Goal: Navigation & Orientation: Find specific page/section

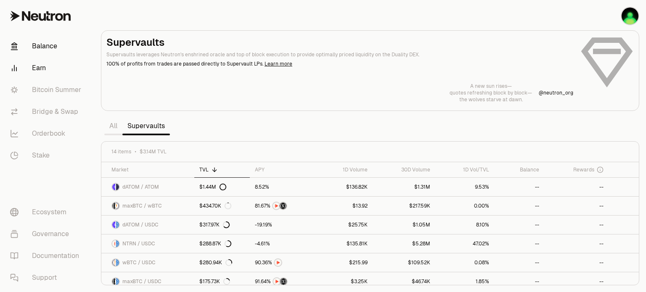
click at [37, 45] on link "Balance" at bounding box center [46, 46] width 87 height 22
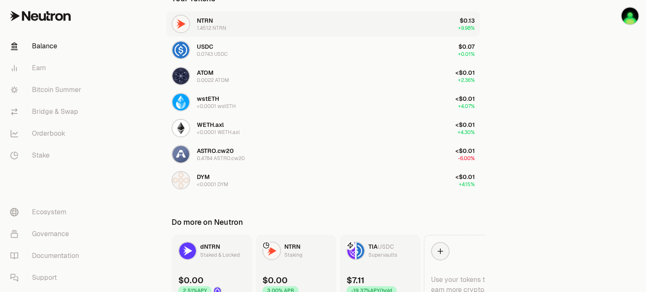
scroll to position [241, 0]
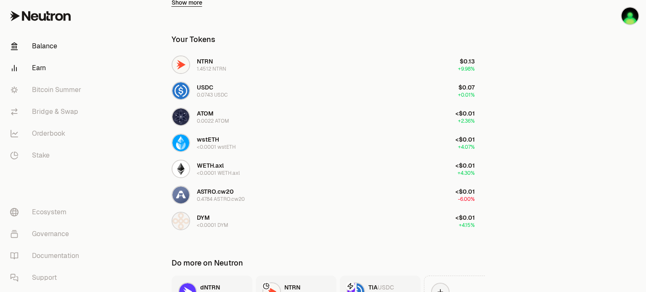
click at [33, 68] on link "Earn" at bounding box center [46, 68] width 87 height 22
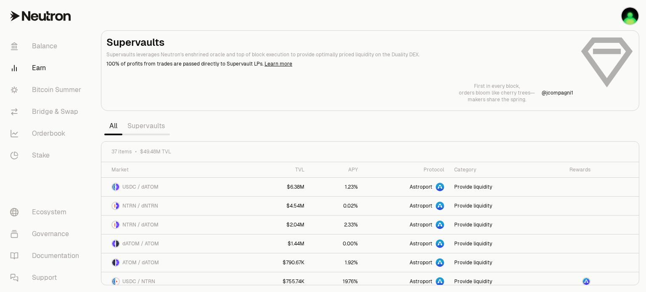
click at [146, 128] on link "Supervaults" at bounding box center [146, 126] width 48 height 17
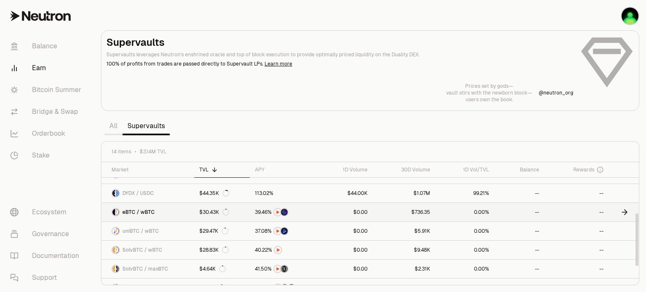
scroll to position [84, 0]
